Goal: Task Accomplishment & Management: Use online tool/utility

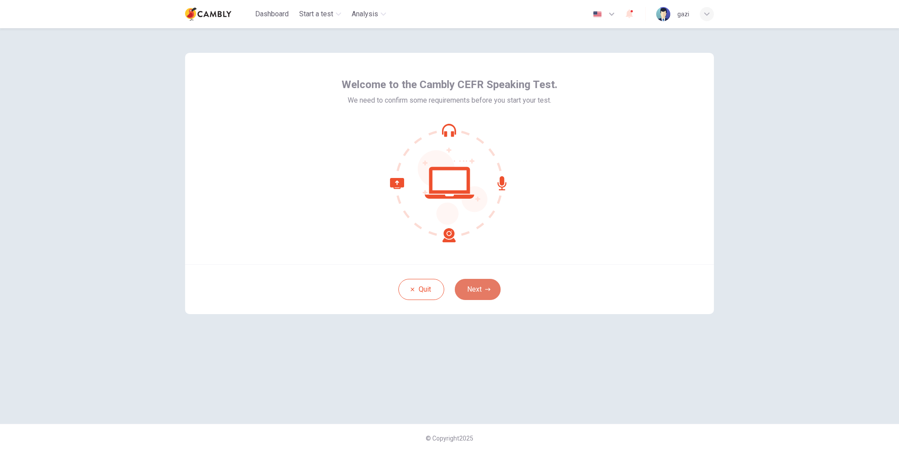
click at [479, 291] on button "Next" at bounding box center [478, 289] width 46 height 21
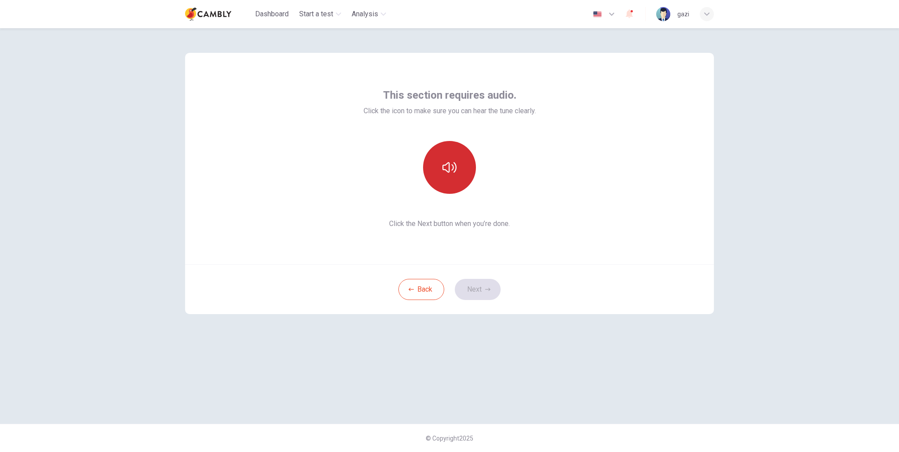
click at [453, 167] on icon "button" at bounding box center [449, 167] width 14 height 11
click at [472, 288] on button "Next" at bounding box center [478, 289] width 46 height 21
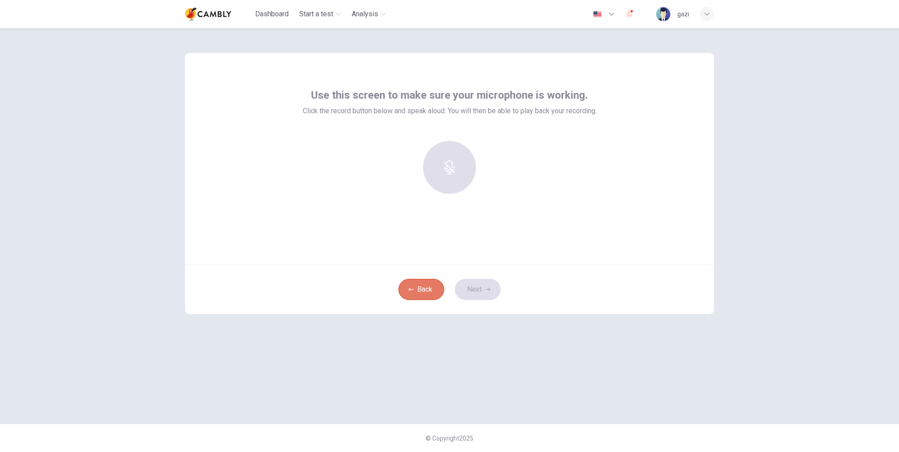
click at [423, 291] on button "Back" at bounding box center [421, 289] width 46 height 21
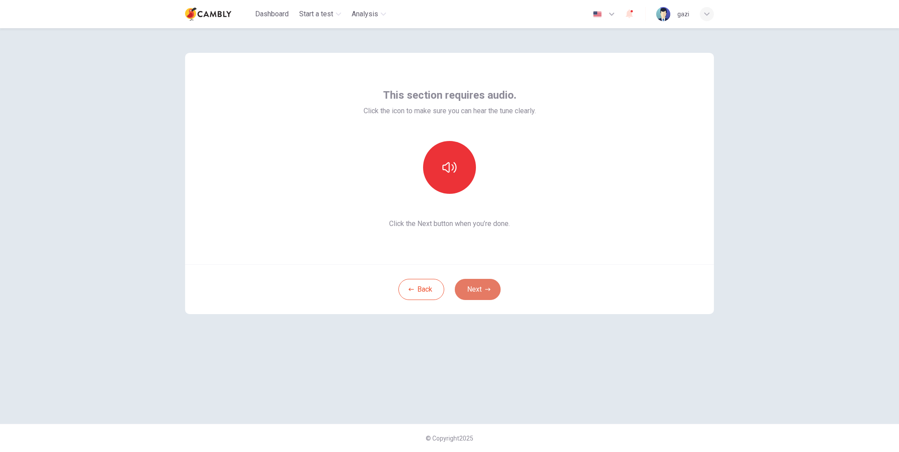
click at [475, 290] on button "Next" at bounding box center [478, 289] width 46 height 21
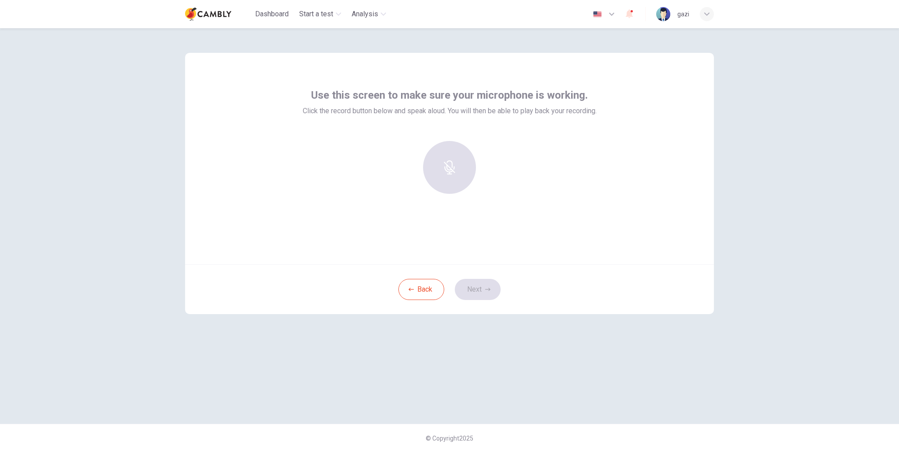
click at [448, 163] on div at bounding box center [449, 167] width 95 height 53
click at [448, 174] on h6 "Record" at bounding box center [450, 175] width 20 height 11
click at [489, 186] on icon "button" at bounding box center [491, 186] width 4 height 5
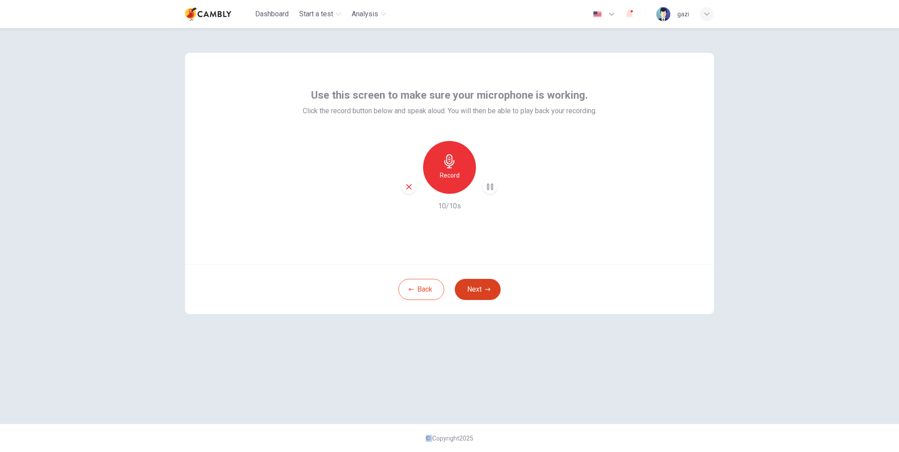
click at [473, 288] on button "Next" at bounding box center [478, 289] width 46 height 21
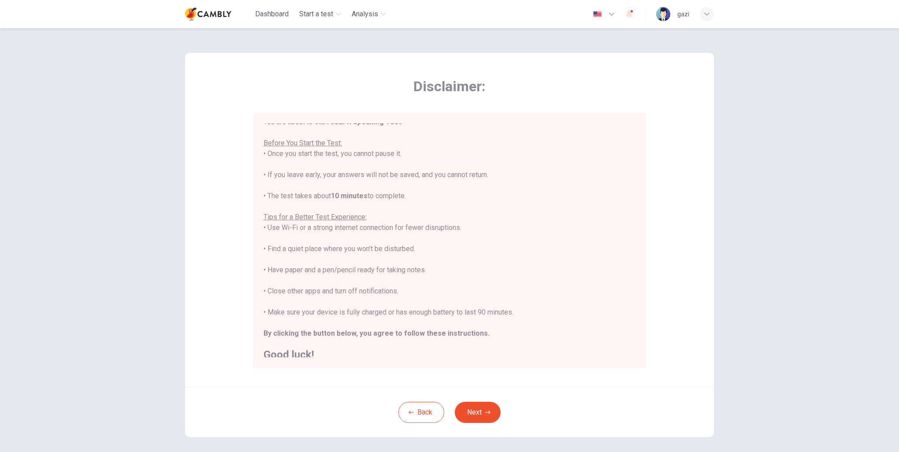
scroll to position [10, 0]
click at [479, 412] on button "Next" at bounding box center [478, 412] width 46 height 21
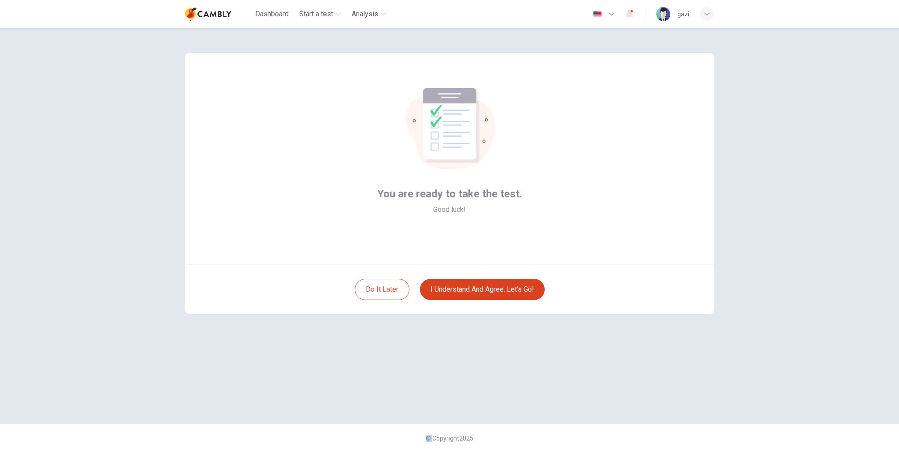
click at [458, 289] on button "I understand and agree. Let’s go!" at bounding box center [482, 289] width 125 height 21
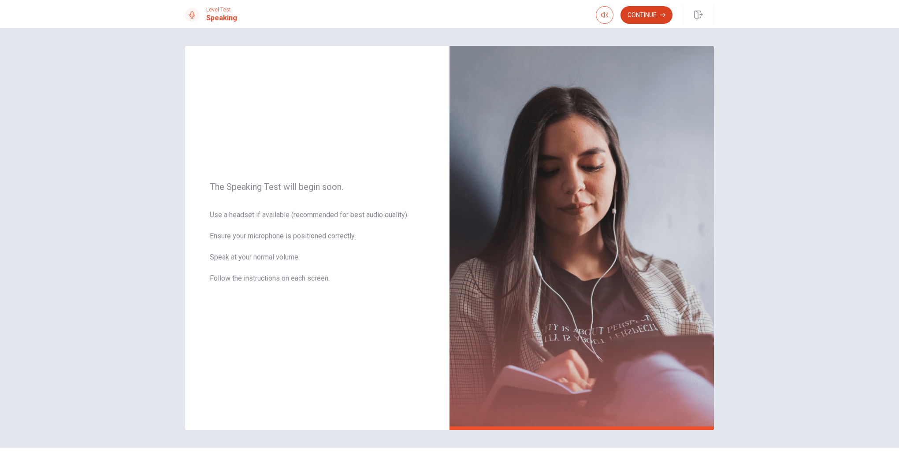
click at [648, 15] on button "Continue" at bounding box center [646, 15] width 52 height 18
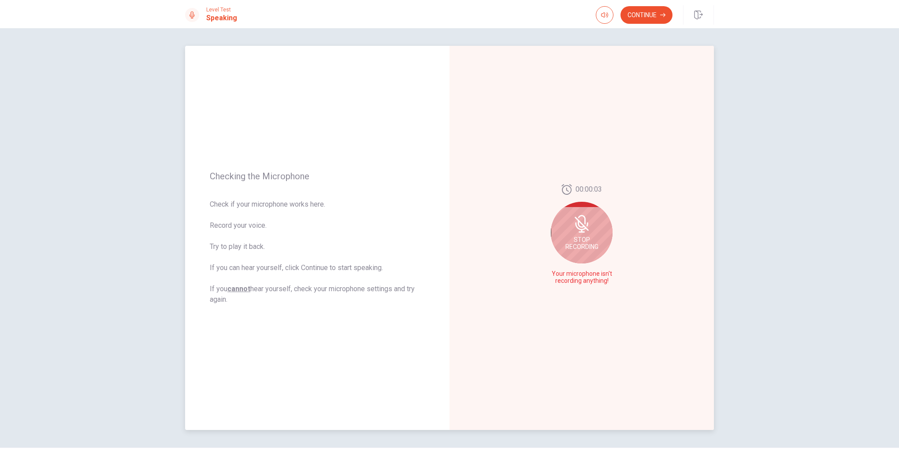
click at [568, 226] on div "Stop Recording" at bounding box center [582, 233] width 62 height 62
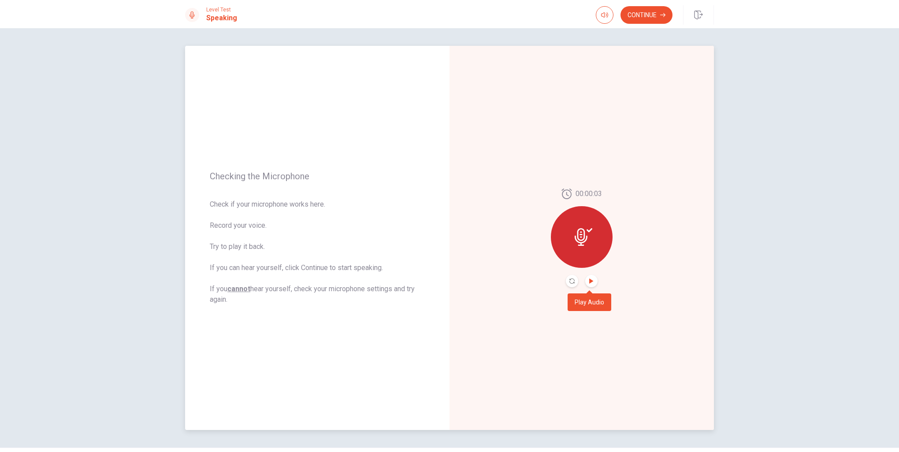
click at [590, 283] on icon "Play Audio" at bounding box center [591, 280] width 5 height 5
click at [571, 233] on div at bounding box center [582, 237] width 62 height 62
click at [589, 286] on button "Pause Audio" at bounding box center [591, 281] width 12 height 12
click at [571, 282] on icon "Record Again" at bounding box center [571, 280] width 5 height 5
click at [586, 280] on button "Record Again" at bounding box center [582, 281] width 66 height 18
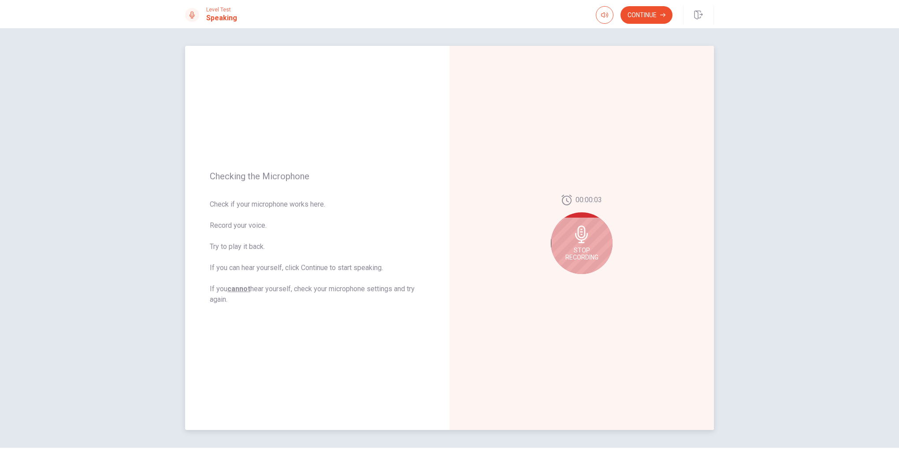
click at [582, 245] on div "Stop Recording" at bounding box center [582, 243] width 62 height 62
click at [589, 283] on icon "Play Audio" at bounding box center [591, 280] width 4 height 5
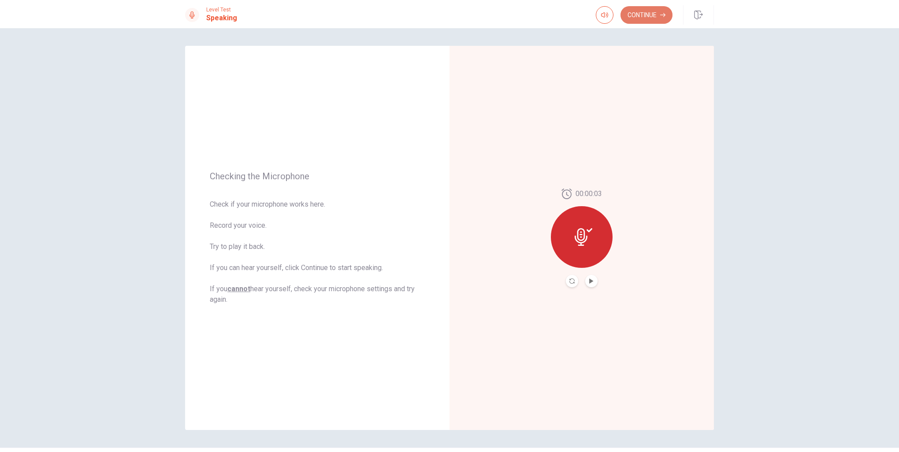
click at [653, 18] on button "Continue" at bounding box center [646, 15] width 52 height 18
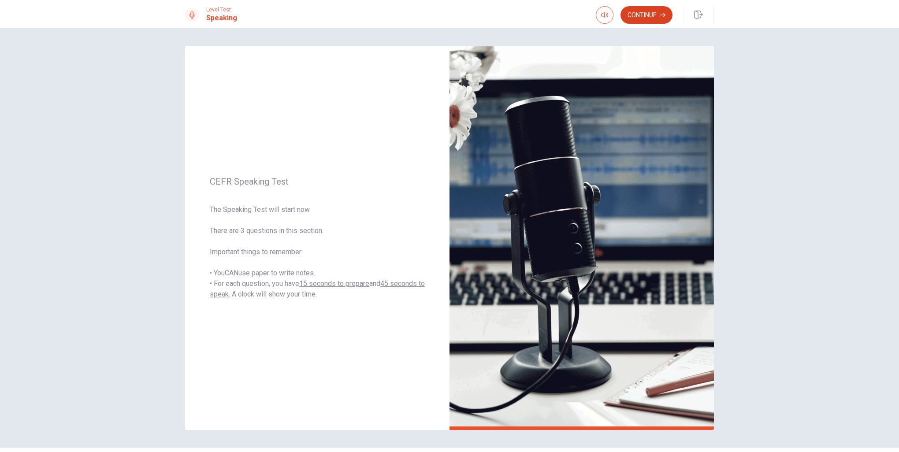
click at [637, 15] on button "Continue" at bounding box center [646, 15] width 52 height 18
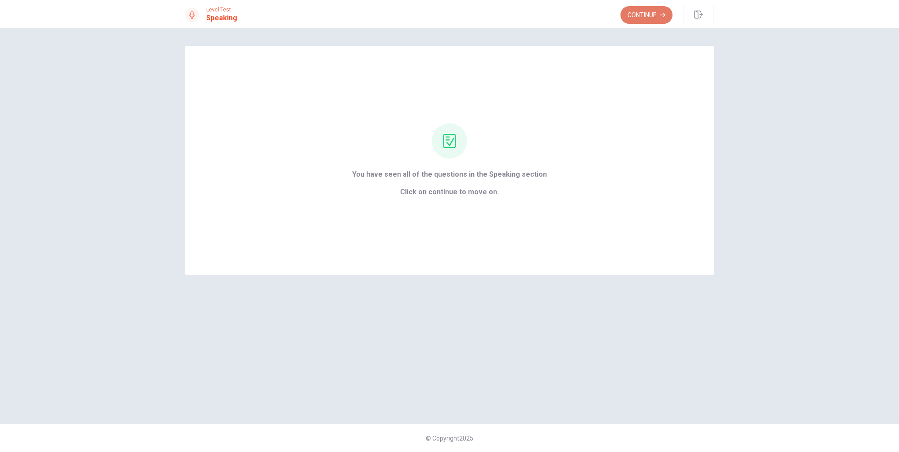
click at [641, 16] on button "Continue" at bounding box center [646, 15] width 52 height 18
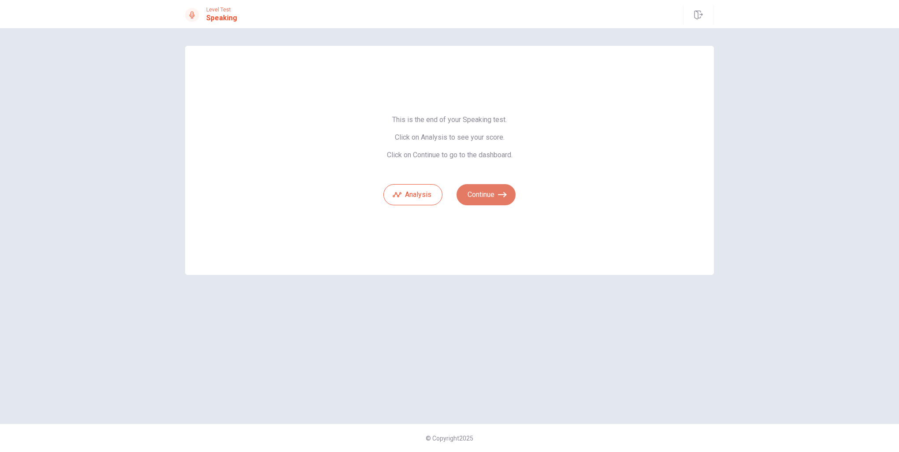
click at [491, 192] on button "Continue" at bounding box center [485, 194] width 59 height 21
